Goal: Task Accomplishment & Management: Manage account settings

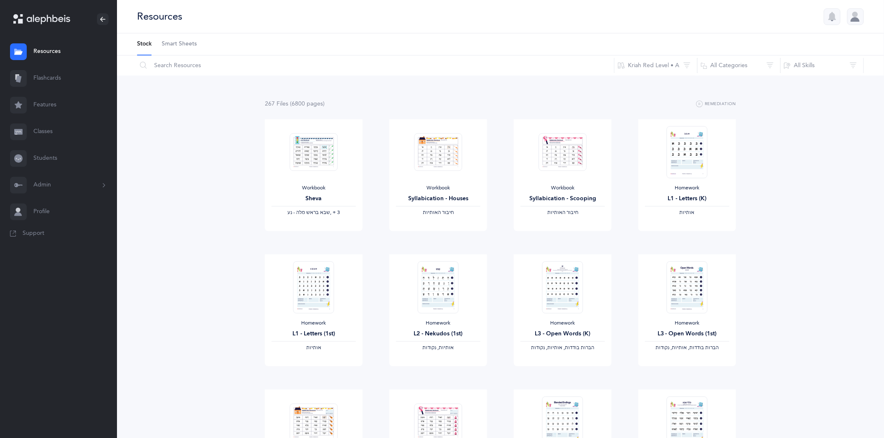
click at [42, 132] on link "Classes" at bounding box center [58, 132] width 117 height 27
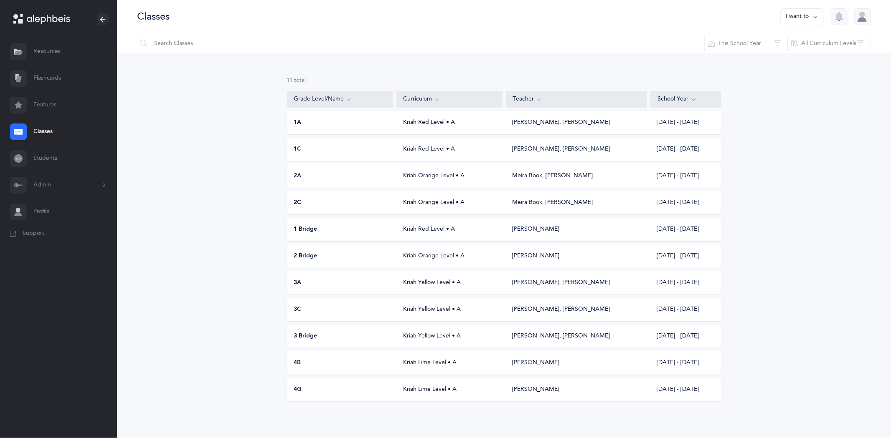
click at [440, 124] on div "Kriah Red Level • A" at bounding box center [449, 123] width 106 height 8
click at [426, 149] on div "Kriah Red Level • A" at bounding box center [449, 149] width 106 height 8
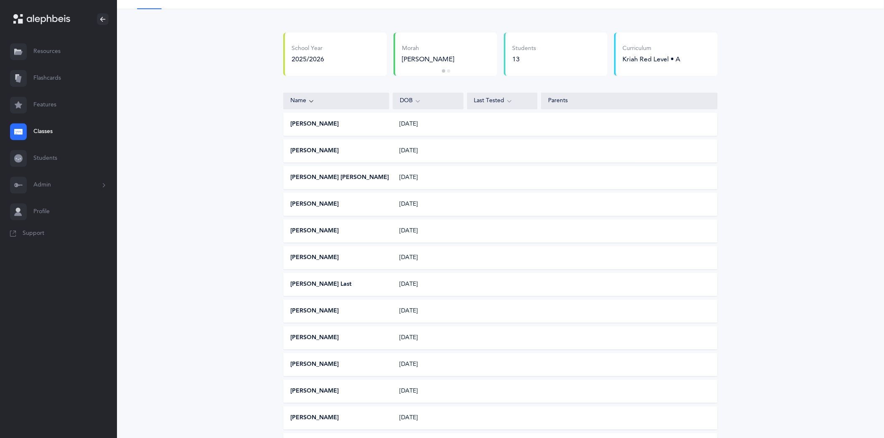
scroll to position [93, 0]
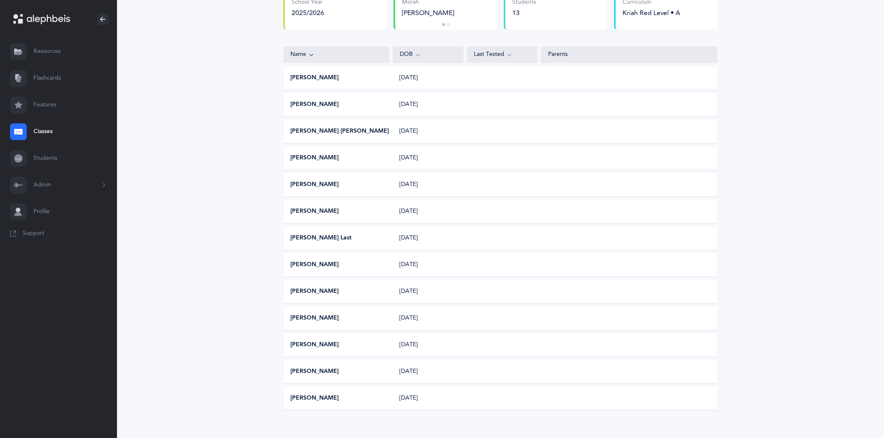
click at [46, 132] on link "Classes" at bounding box center [58, 132] width 117 height 27
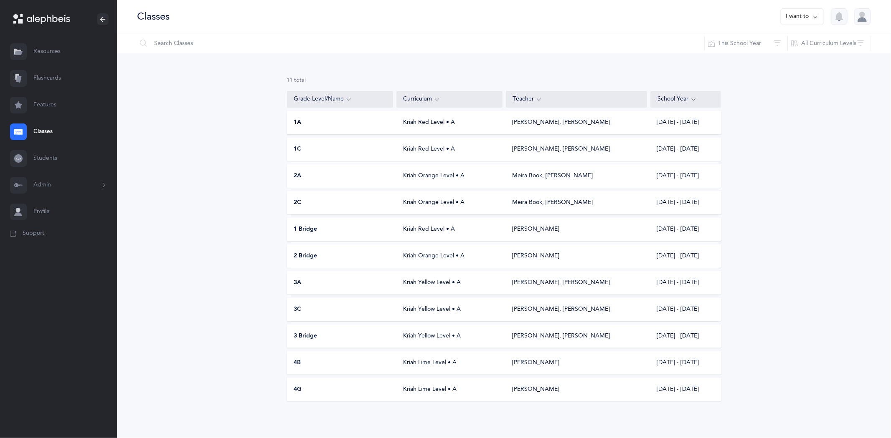
click at [401, 176] on div "Kriah Orange Level • A" at bounding box center [449, 176] width 106 height 8
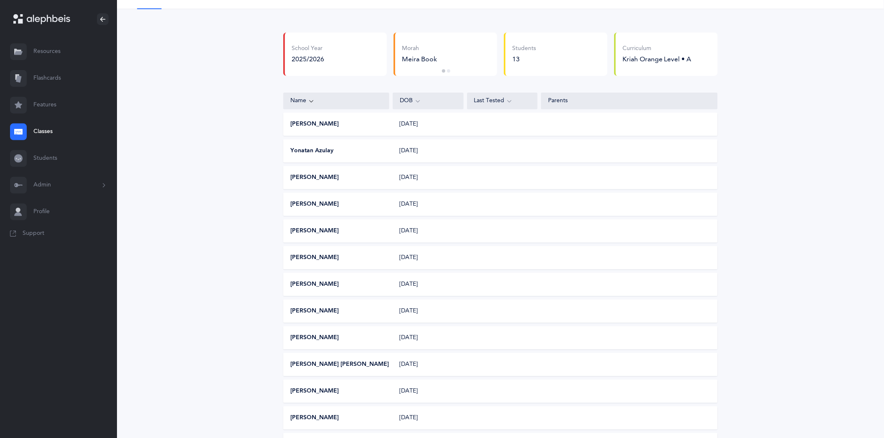
scroll to position [93, 0]
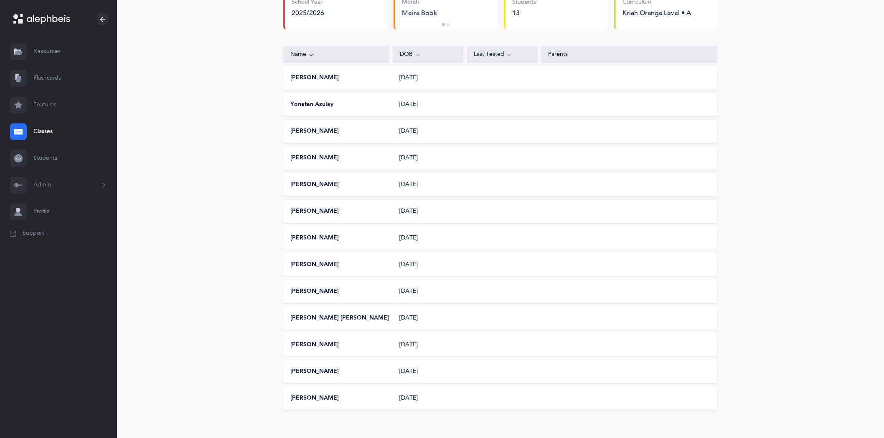
click at [48, 129] on link "Classes" at bounding box center [58, 132] width 117 height 27
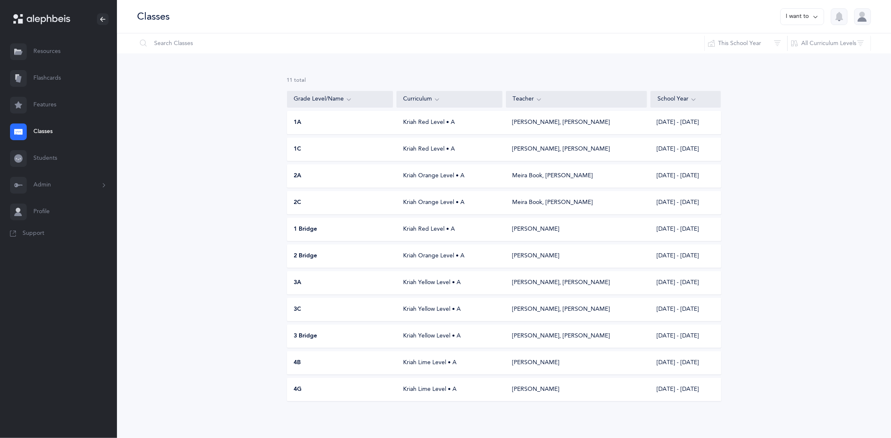
click at [419, 200] on div "Kriah Orange Level • A" at bounding box center [449, 203] width 106 height 8
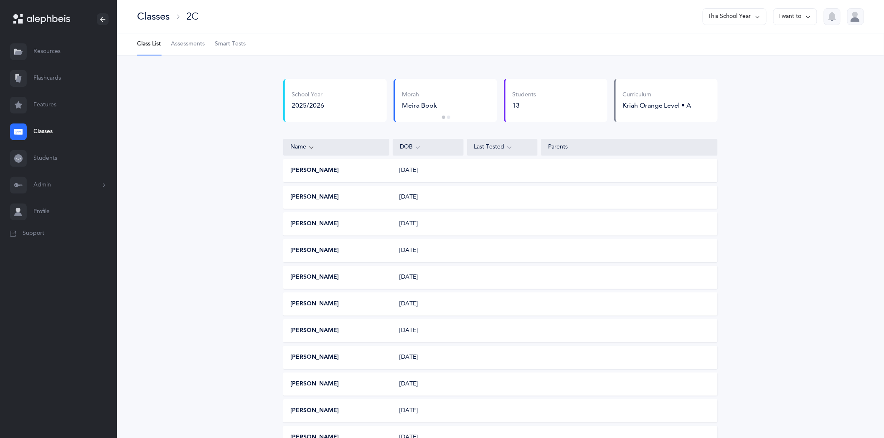
click at [810, 16] on icon at bounding box center [808, 16] width 7 height 9
click at [783, 43] on button "Edit class" at bounding box center [780, 42] width 60 height 15
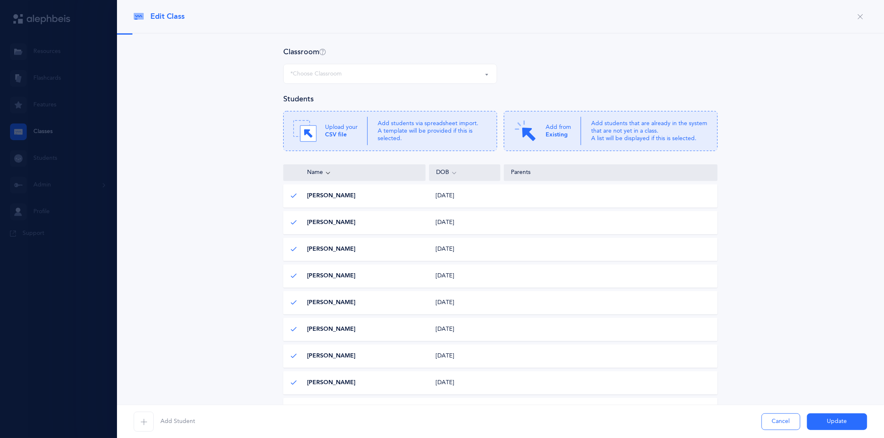
select select "560"
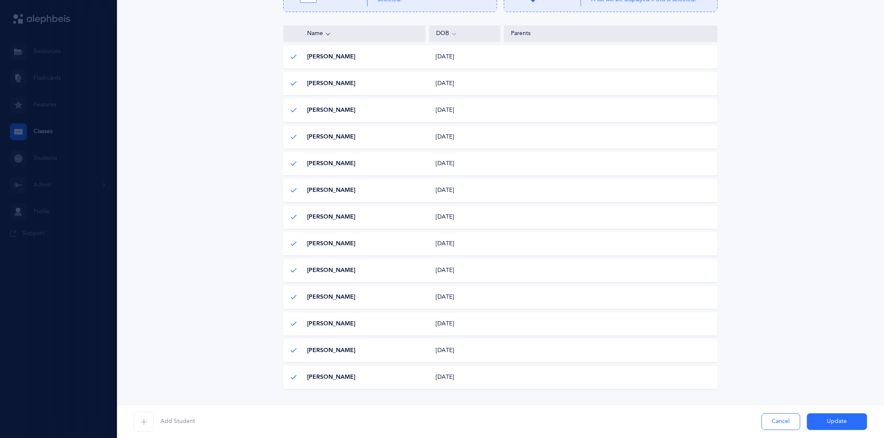
scroll to position [167, 0]
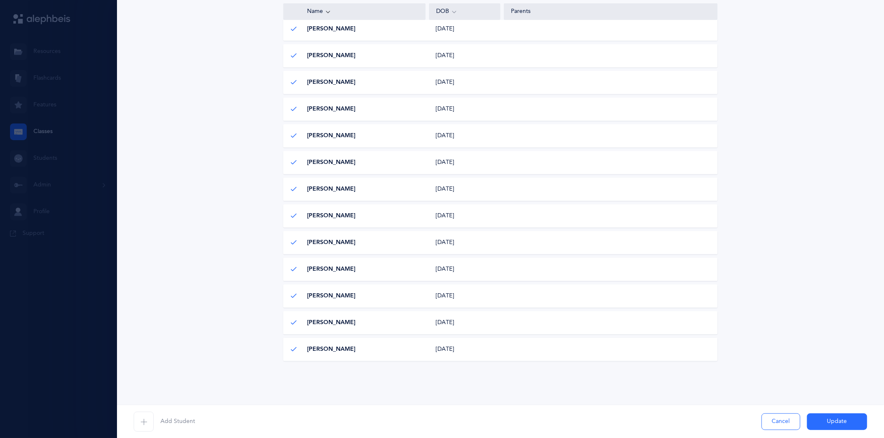
click at [145, 420] on icon "button" at bounding box center [143, 422] width 7 height 7
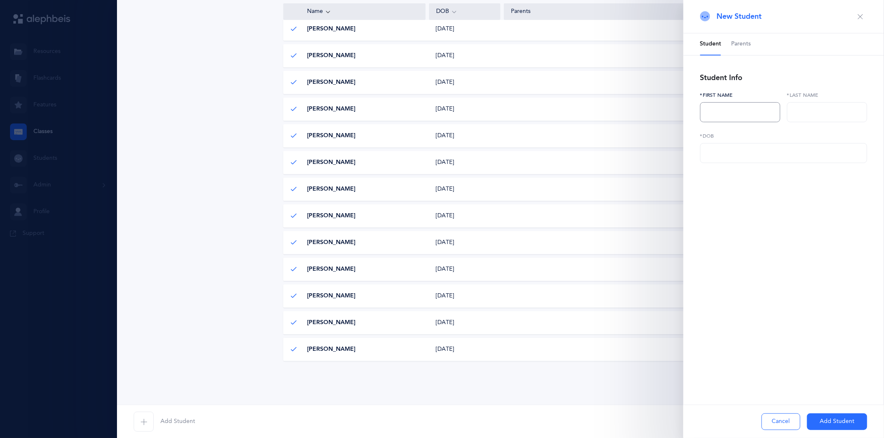
click at [708, 114] on input "text" at bounding box center [740, 112] width 80 height 20
type input "[PERSON_NAME]"
click at [798, 106] on input "text" at bounding box center [827, 112] width 80 height 20
type input "[PERSON_NAME]"
click at [719, 154] on input "text" at bounding box center [783, 153] width 167 height 20
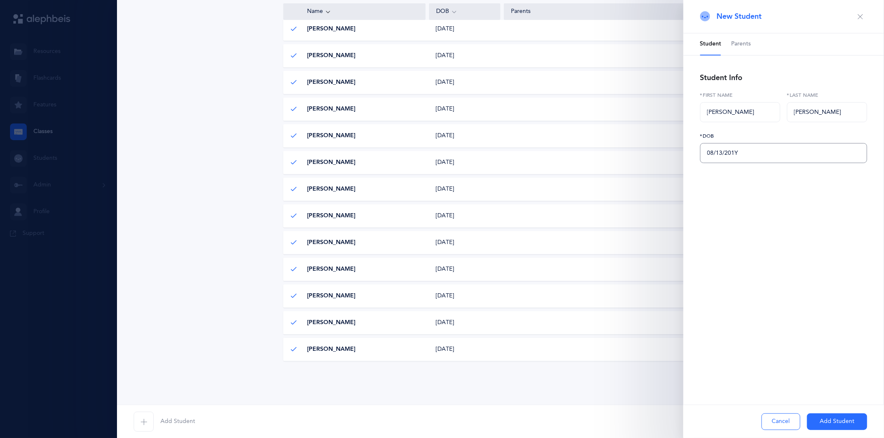
type input "[DATE]"
click at [837, 422] on button "Add Student" at bounding box center [837, 422] width 60 height 17
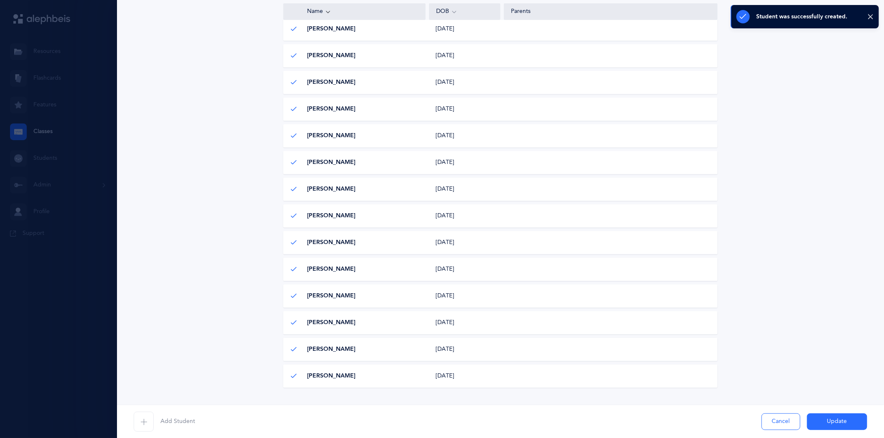
click at [833, 425] on button "Update" at bounding box center [837, 422] width 60 height 17
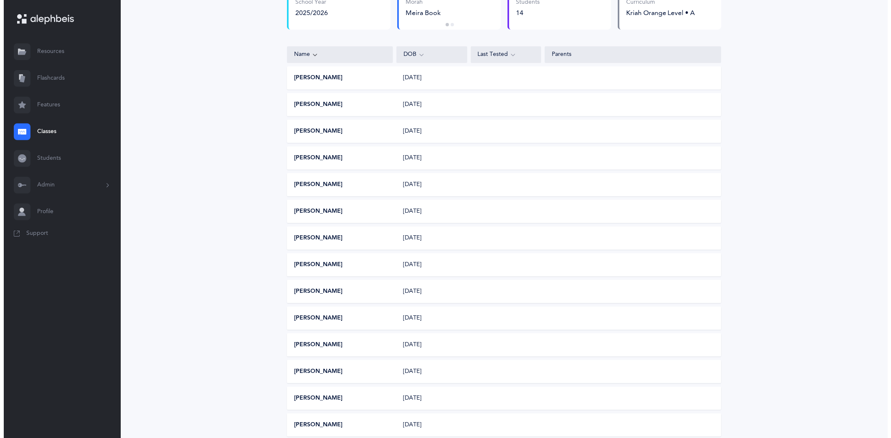
scroll to position [0, 0]
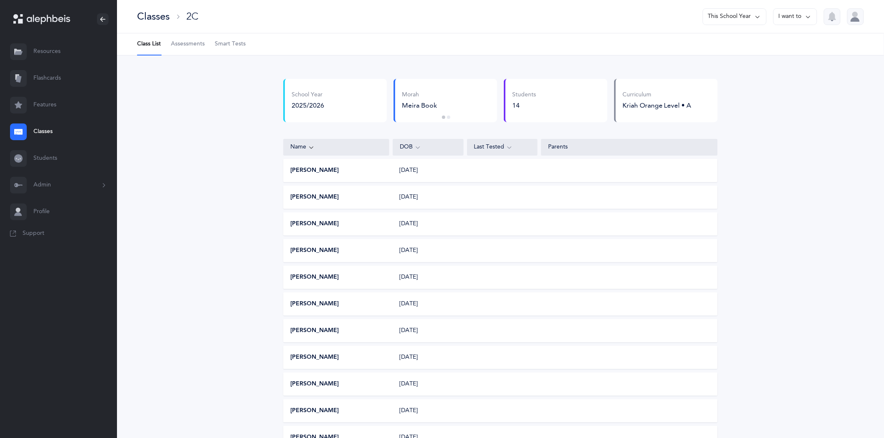
click at [43, 128] on link "Classes" at bounding box center [58, 132] width 117 height 27
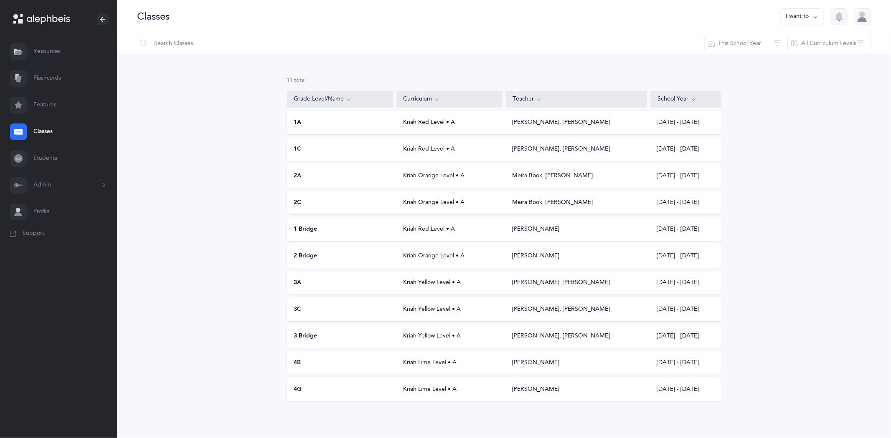
click at [414, 235] on div "1 Bridge Kriah Red Level • A [PERSON_NAME] [DATE] - [DATE]" at bounding box center [504, 229] width 434 height 23
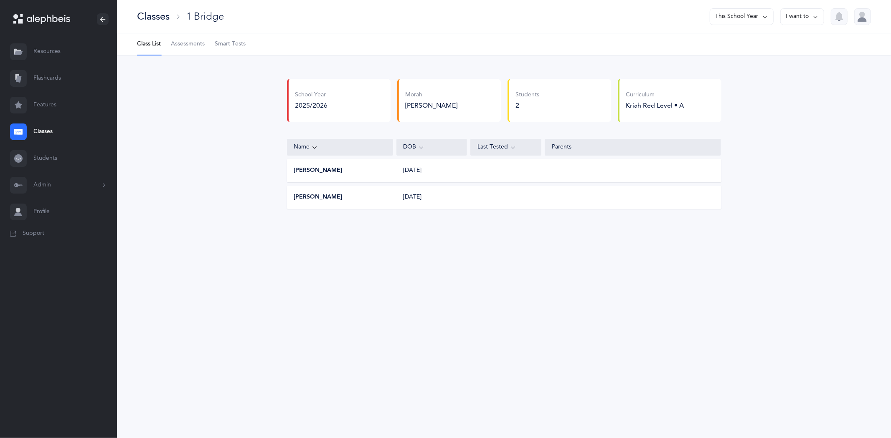
click at [306, 198] on button "[PERSON_NAME]" at bounding box center [318, 197] width 48 height 8
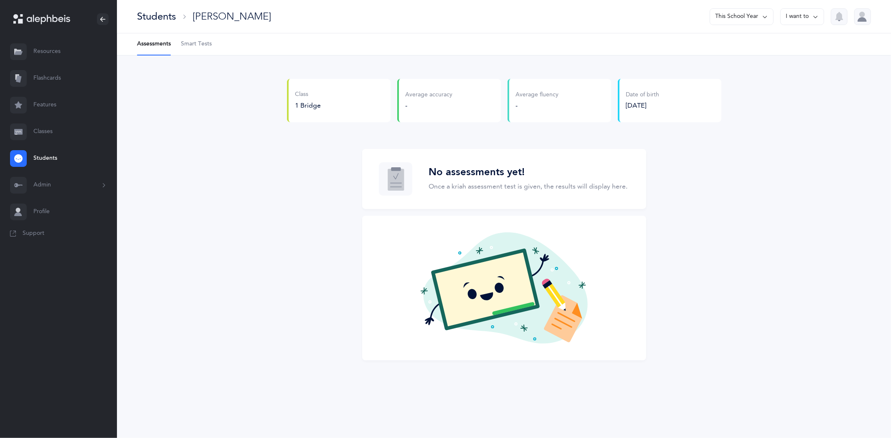
click at [51, 131] on link "Classes" at bounding box center [58, 132] width 117 height 27
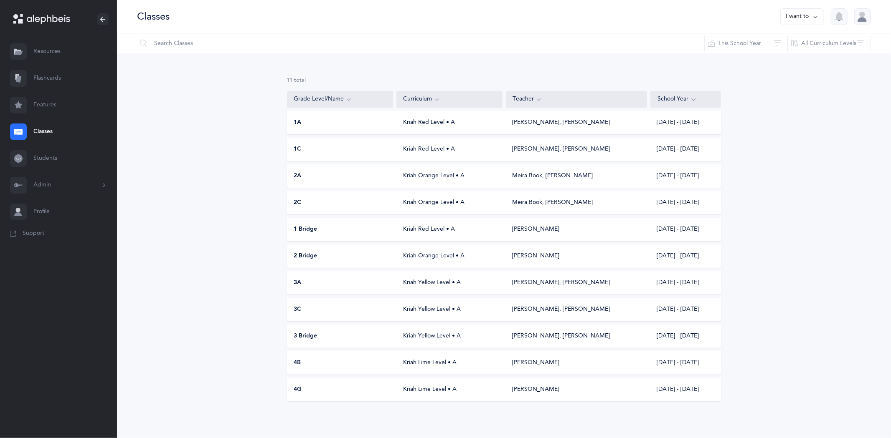
click at [438, 231] on div "Kriah Red Level • A" at bounding box center [449, 229] width 106 height 8
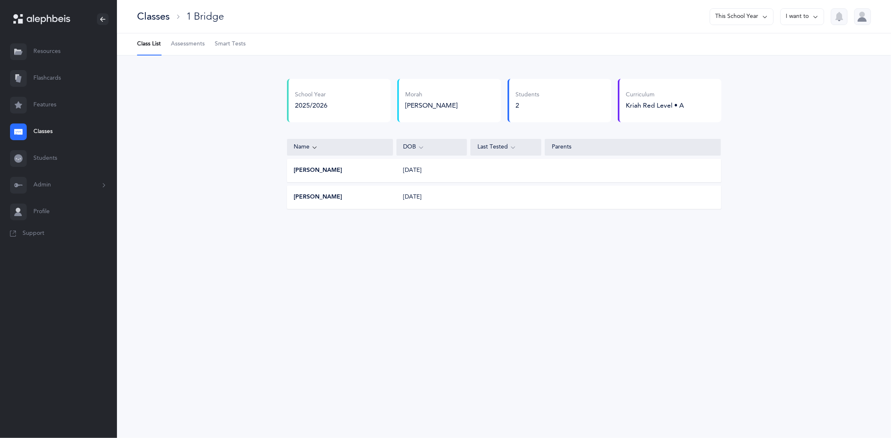
click at [311, 197] on button "[PERSON_NAME]" at bounding box center [318, 197] width 48 height 8
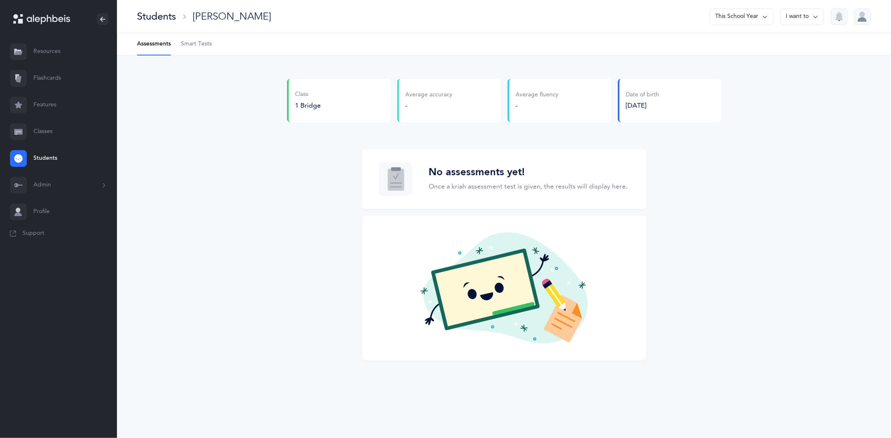
click at [41, 131] on link "Classes" at bounding box center [58, 132] width 117 height 27
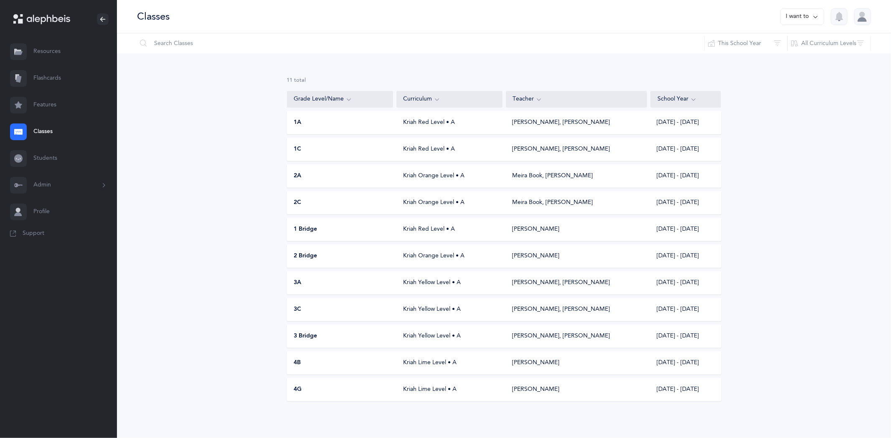
click at [317, 227] on span "1 Bridge" at bounding box center [305, 229] width 23 height 8
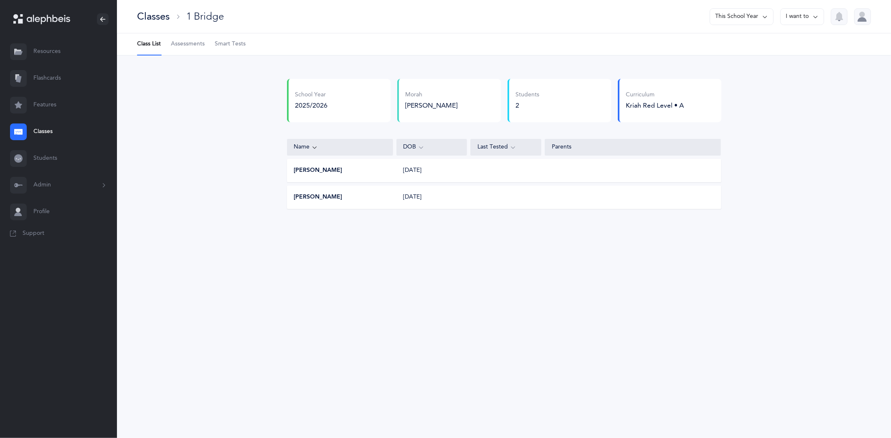
click at [820, 18] on button "I want to" at bounding box center [802, 16] width 44 height 17
click at [780, 39] on button "Edit class" at bounding box center [787, 42] width 60 height 15
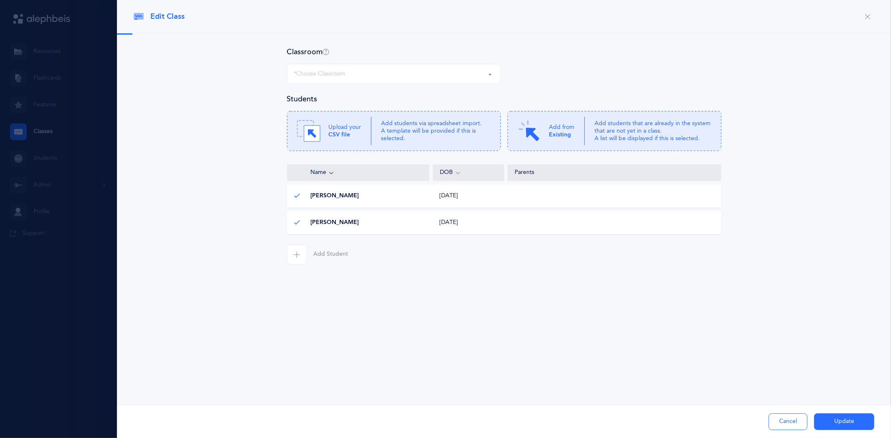
select select "1078"
click at [337, 222] on span "[PERSON_NAME]" at bounding box center [335, 223] width 48 height 8
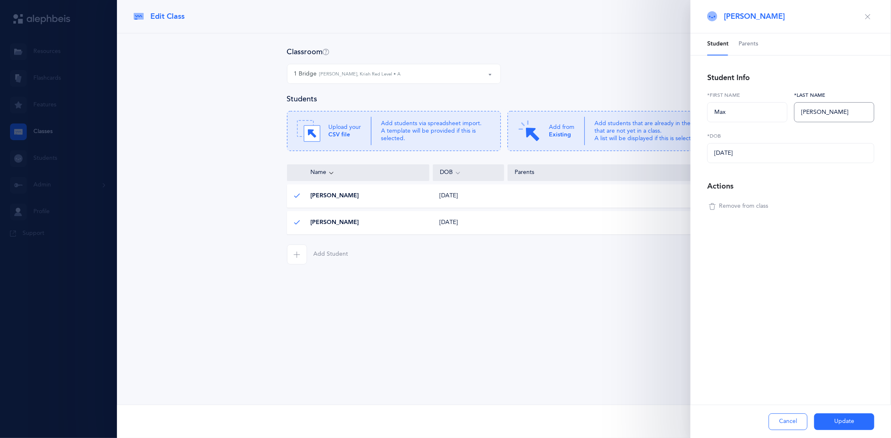
click at [818, 115] on input "Oddsson" at bounding box center [834, 112] width 80 height 20
type input "Oddson"
click at [841, 425] on button "Update" at bounding box center [844, 422] width 60 height 17
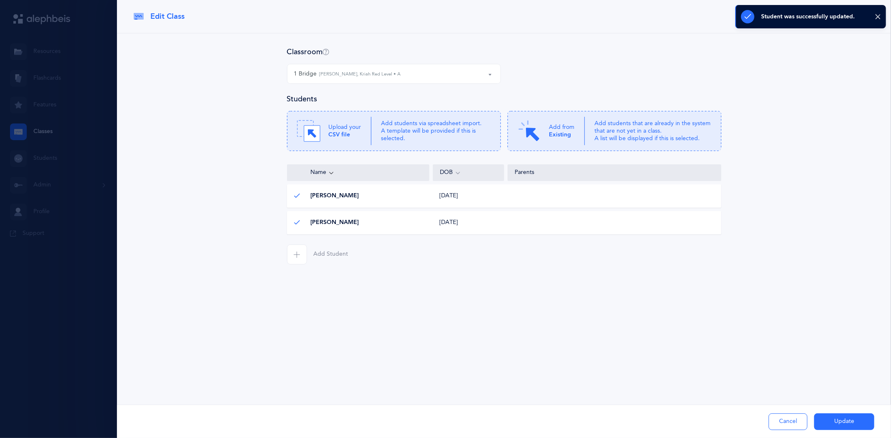
click at [841, 425] on button "Update" at bounding box center [844, 422] width 60 height 17
